Goal: Task Accomplishment & Management: Use online tool/utility

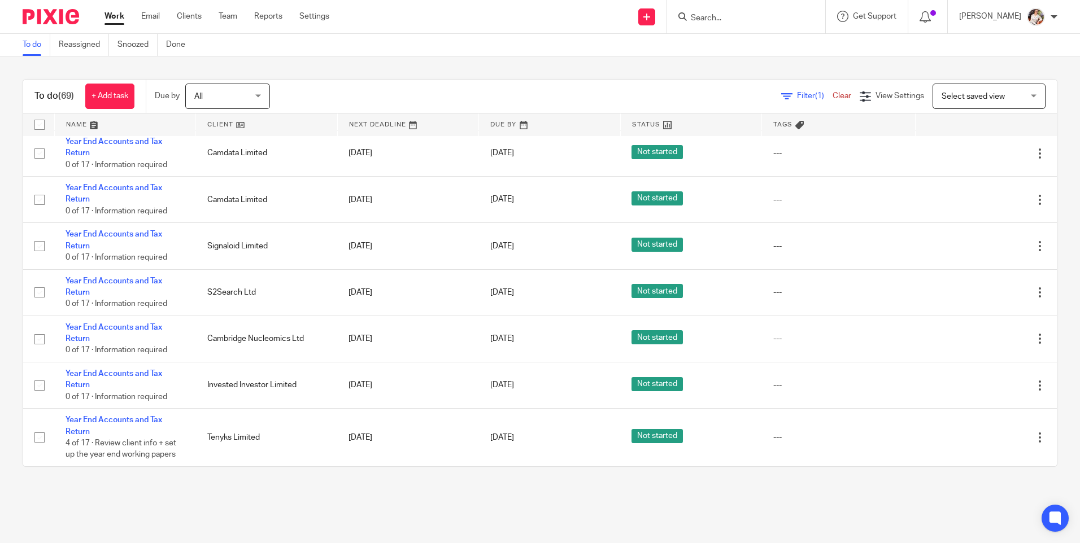
scroll to position [3599, 0]
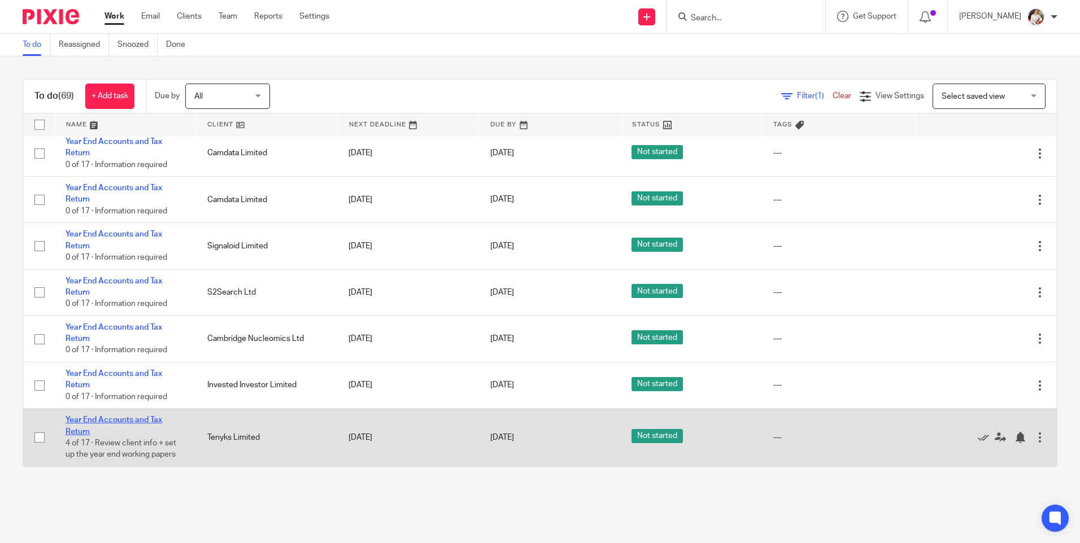
click at [120, 421] on link "Year End Accounts and Tax Return" at bounding box center [113, 425] width 97 height 19
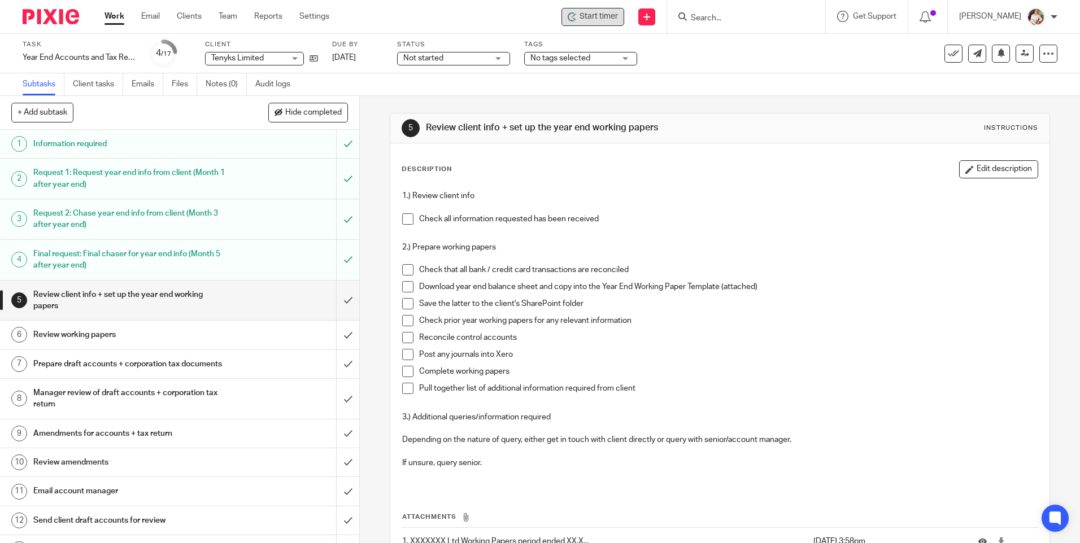
click at [606, 21] on span "Start timer" at bounding box center [598, 17] width 38 height 12
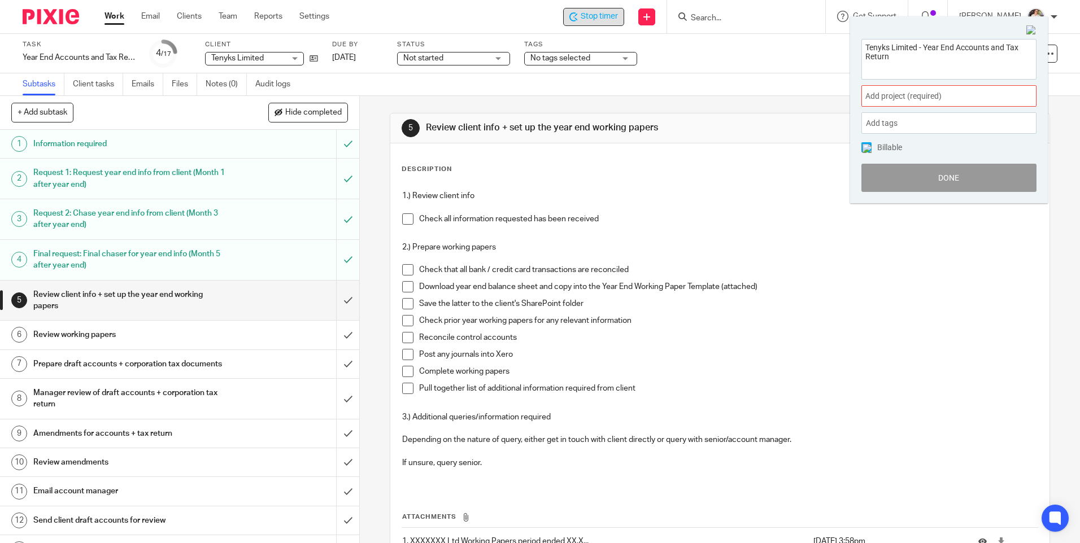
click at [954, 102] on span "Add project (required) :" at bounding box center [936, 96] width 142 height 12
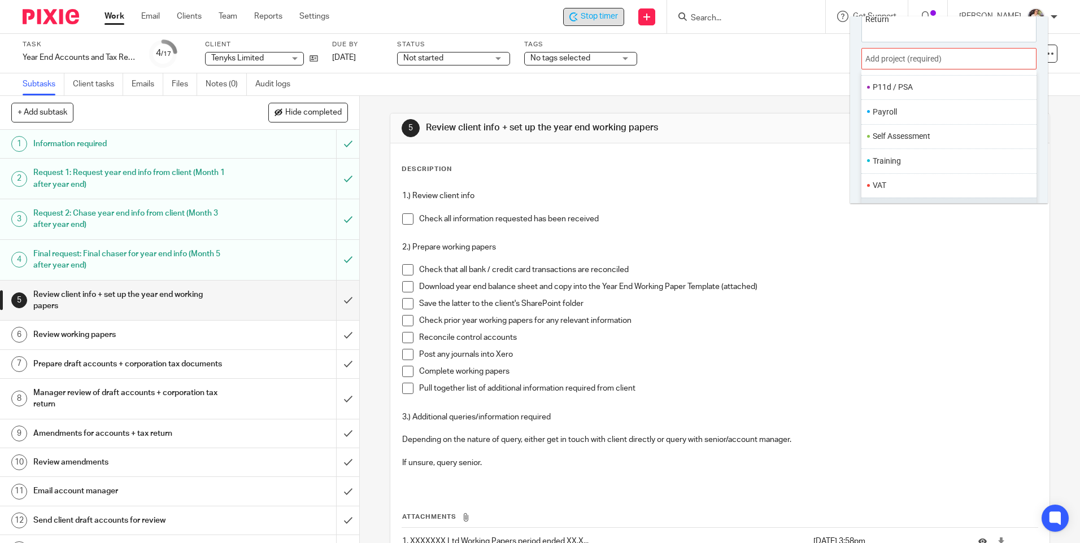
scroll to position [56, 0]
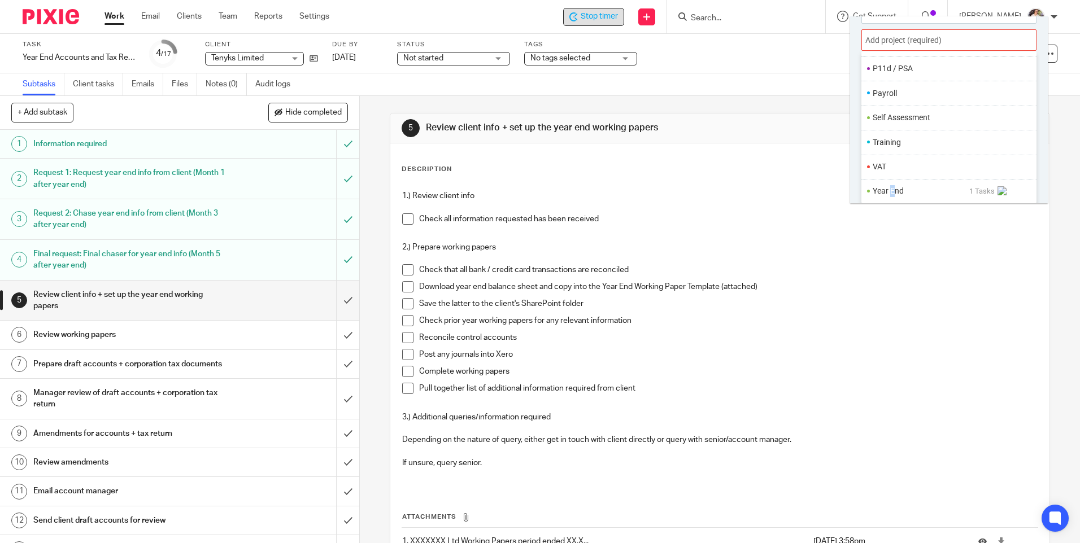
click at [892, 193] on li "Year End" at bounding box center [920, 191] width 97 height 12
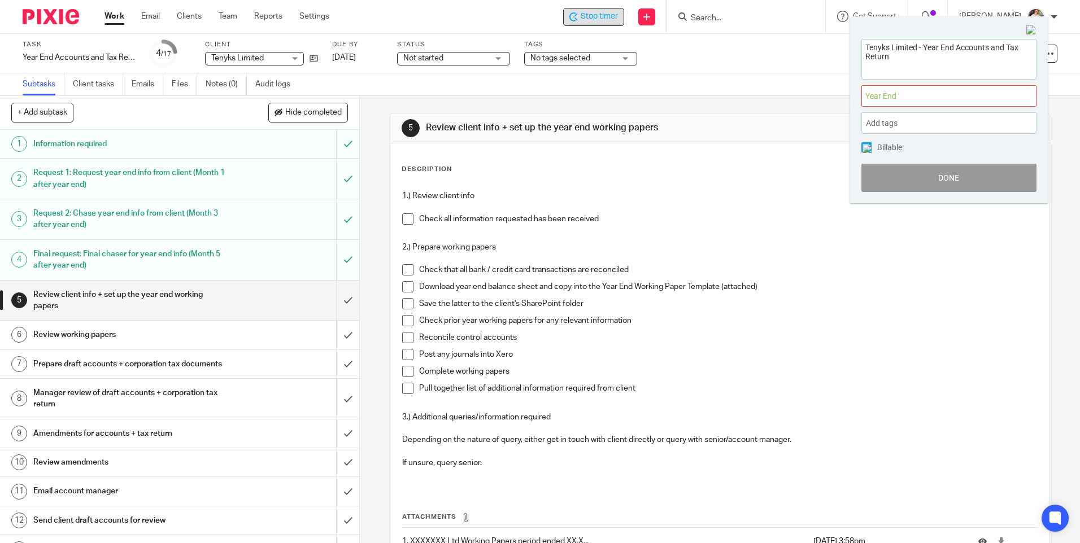
scroll to position [0, 0]
click at [920, 184] on button "Done" at bounding box center [948, 178] width 175 height 28
